Goal: Navigation & Orientation: Find specific page/section

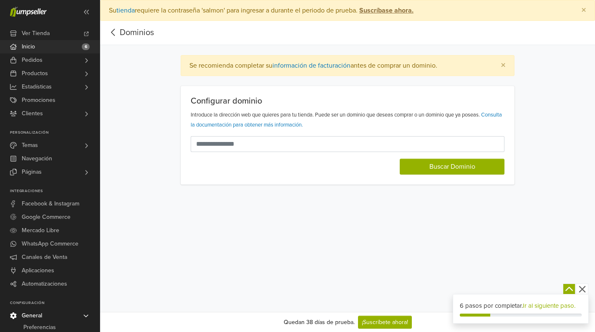
click at [32, 47] on span "Inicio" at bounding box center [28, 46] width 13 height 13
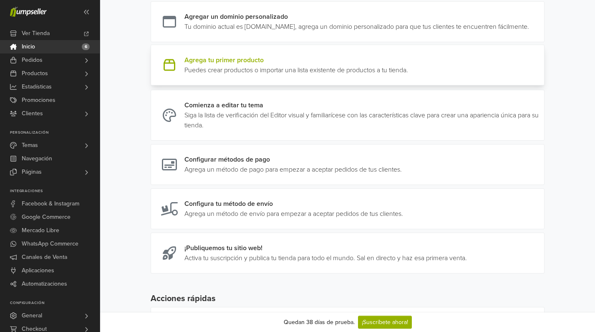
scroll to position [128, 0]
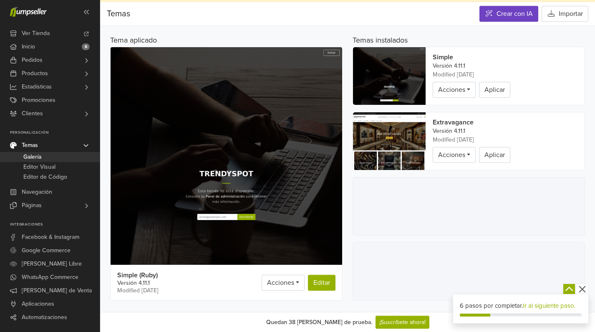
scroll to position [21, 0]
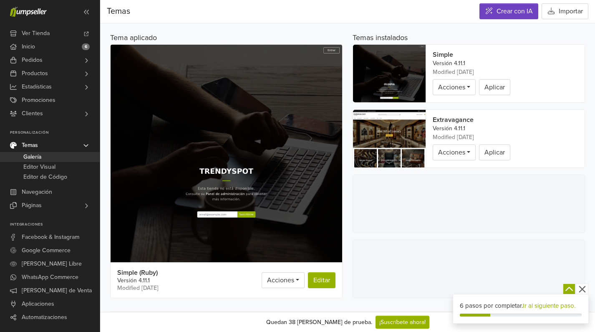
click at [308, 118] on img at bounding box center [227, 193] width 232 height 296
click at [290, 281] on span "Acciones" at bounding box center [280, 280] width 27 height 8
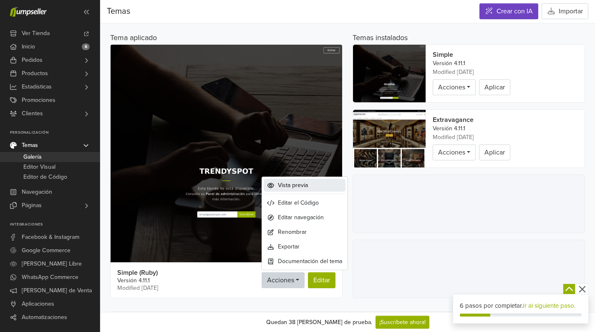
click at [313, 184] on link "Vista previa" at bounding box center [305, 185] width 82 height 13
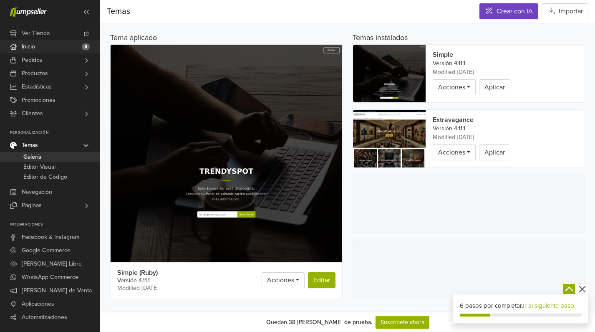
click at [66, 49] on link "Inicio 6" at bounding box center [50, 46] width 100 height 13
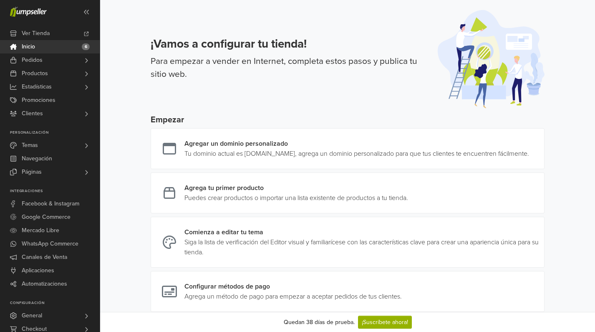
click at [60, 49] on link "Inicio 6" at bounding box center [50, 46] width 100 height 13
